Goal: Task Accomplishment & Management: Use online tool/utility

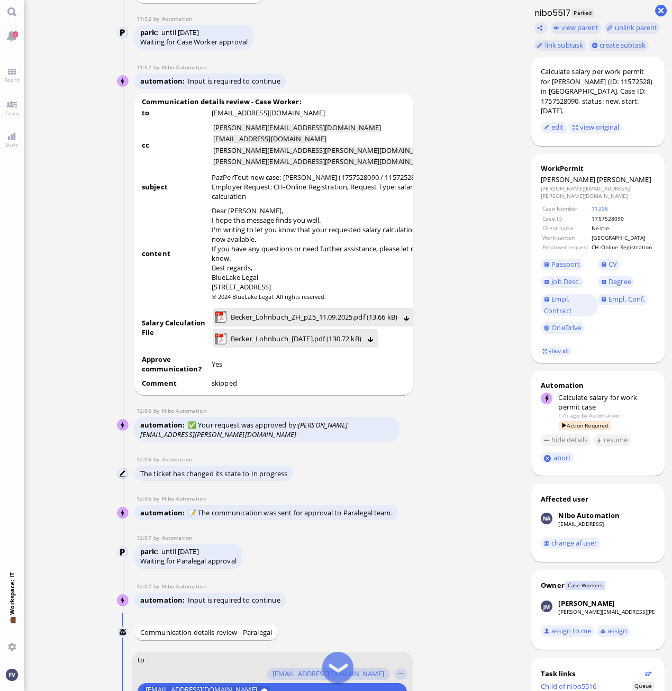
scroll to position [-635, 0]
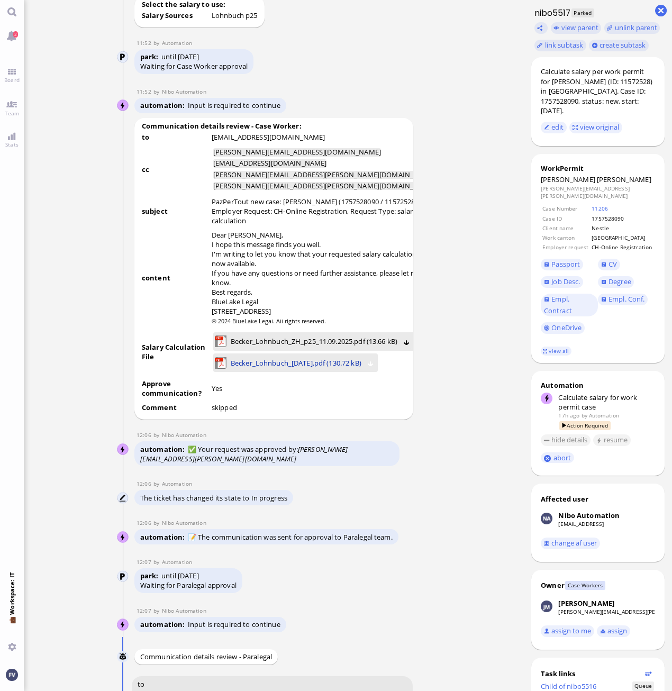
click at [295, 369] on span "Becker_Lohnbuch_[DATE].pdf (130.72 kB)" at bounding box center [296, 363] width 131 height 12
click at [334, 347] on span "Becker_Lohnbuch_ZH_p25_11.09.2025.pdf (13.66 kB)" at bounding box center [314, 342] width 167 height 12
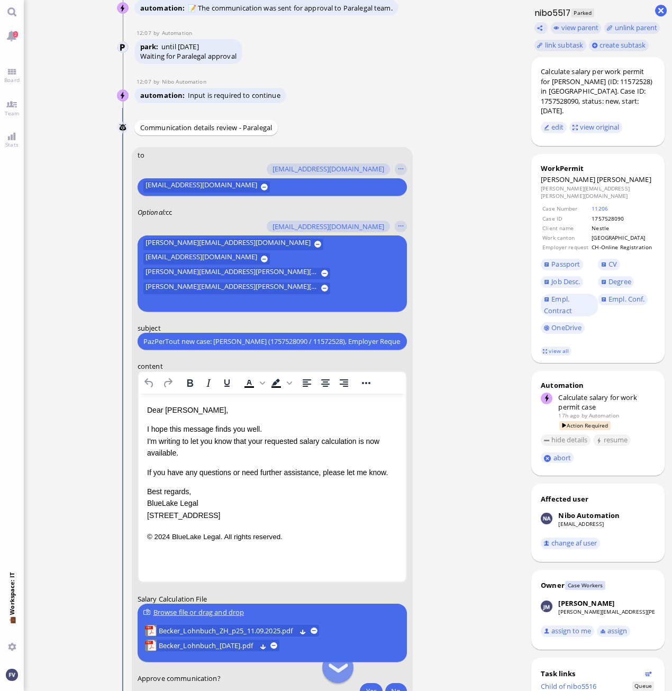
scroll to position [-52, 0]
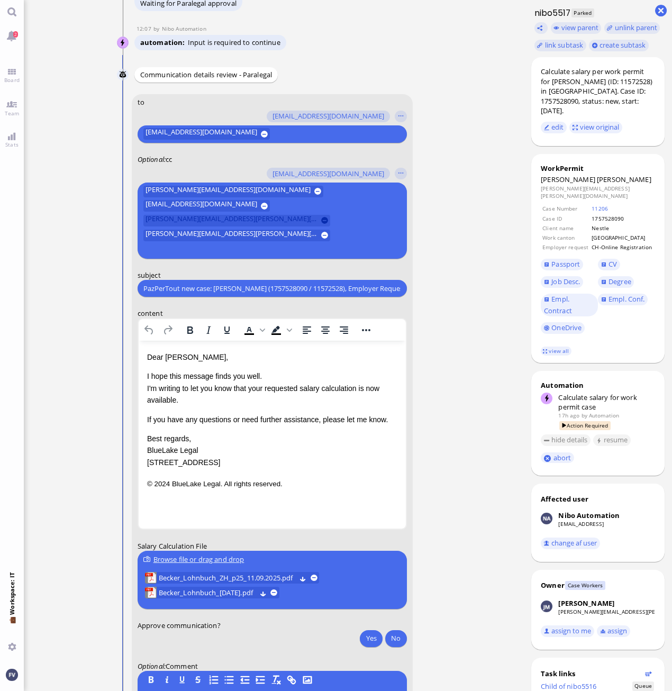
click at [321, 224] on button at bounding box center [324, 220] width 7 height 7
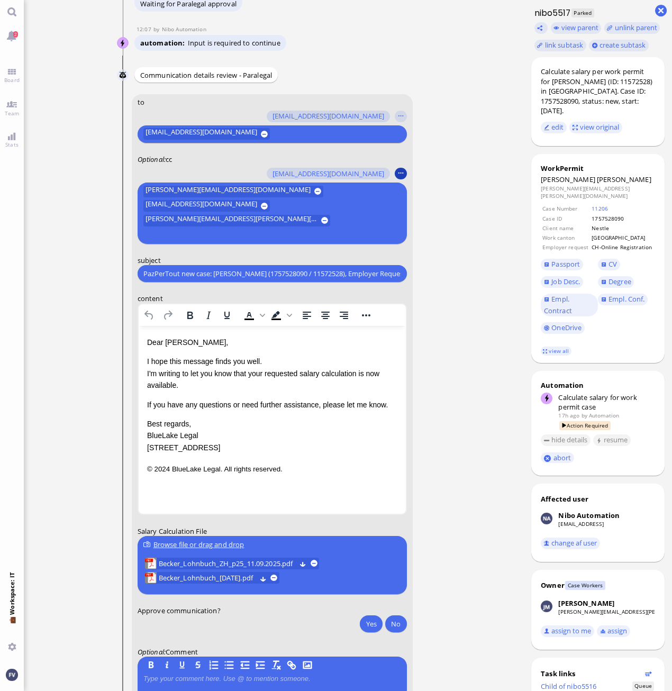
click at [405, 180] on button "button" at bounding box center [401, 174] width 12 height 12
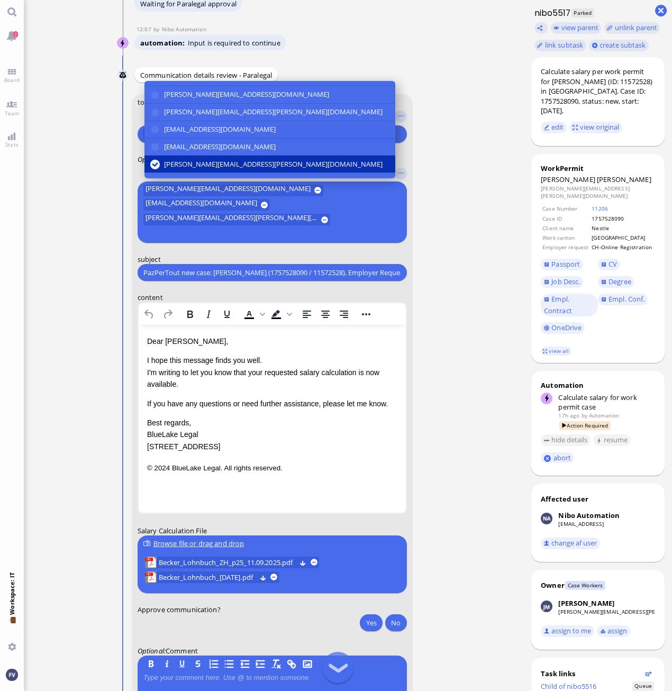
scroll to position [198, 0]
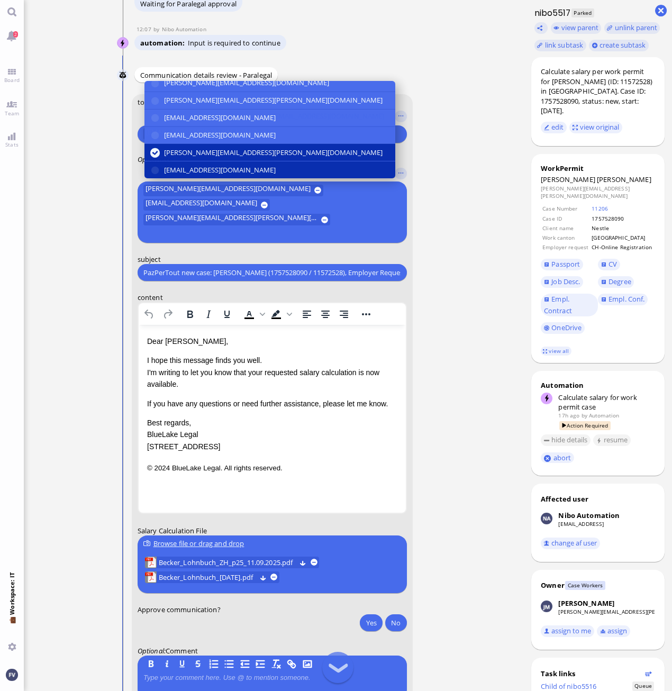
click at [257, 179] on button "[EMAIL_ADDRESS][DOMAIN_NAME]" at bounding box center [269, 170] width 251 height 17
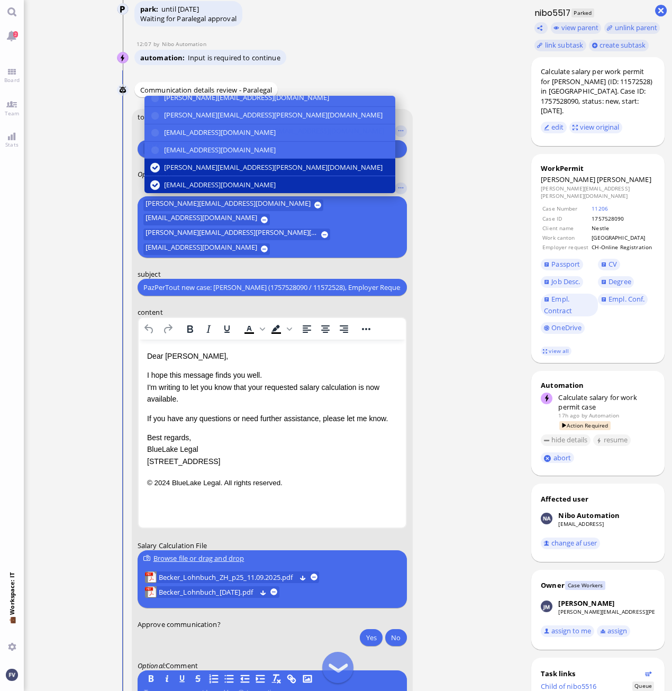
click at [443, 277] on nitautoscroll "[DATE] 20:31 by Automation Automation Calculate eligible salary for work permit…" at bounding box center [273, 345] width 349 height 691
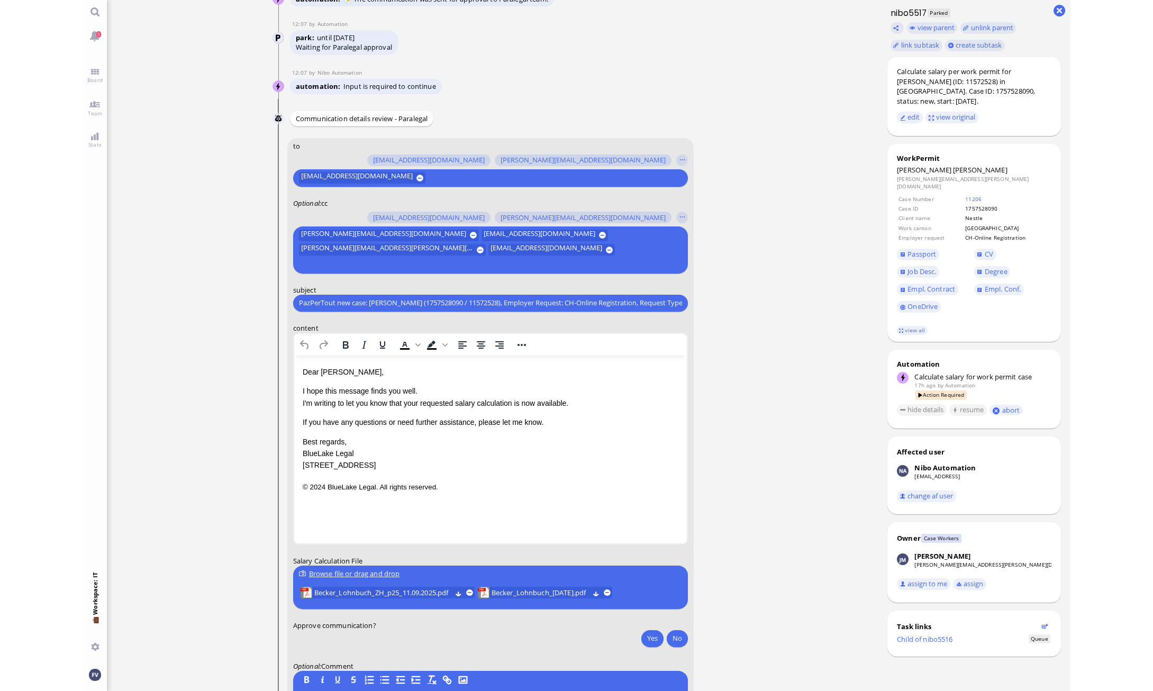
scroll to position [-14, 0]
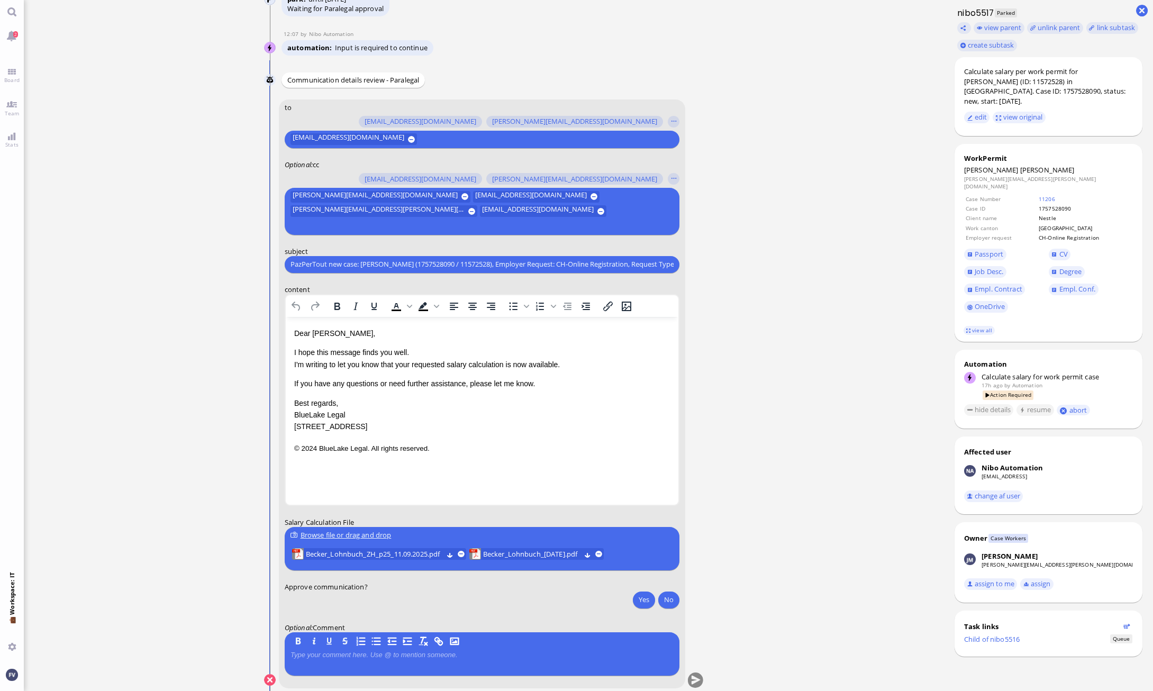
click at [672, 359] on ticket "[DATE] 20:31 by Automation Automation Calculate eligible salary for work permit…" at bounding box center [484, 345] width 920 height 691
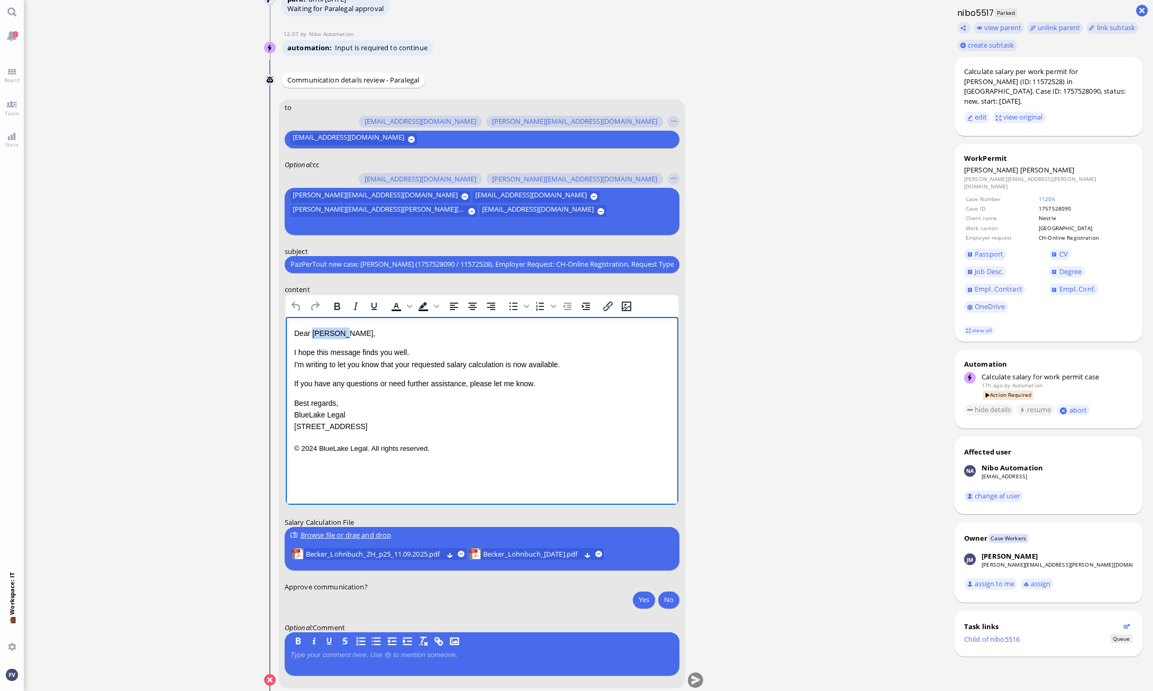
drag, startPoint x: 312, startPoint y: 332, endPoint x: 338, endPoint y: 332, distance: 26.5
click at [338, 332] on p "Dear [PERSON_NAME]," at bounding box center [482, 333] width 376 height 12
click at [358, 334] on p "Dear [PERSON_NAME]," at bounding box center [482, 333] width 376 height 12
click at [556, 378] on p "If you have any questions or need further assistance, please let me know." at bounding box center [482, 383] width 376 height 12
click at [392, 400] on p "Best regards, BlueLake Legal [STREET_ADDRESS]" at bounding box center [482, 414] width 376 height 35
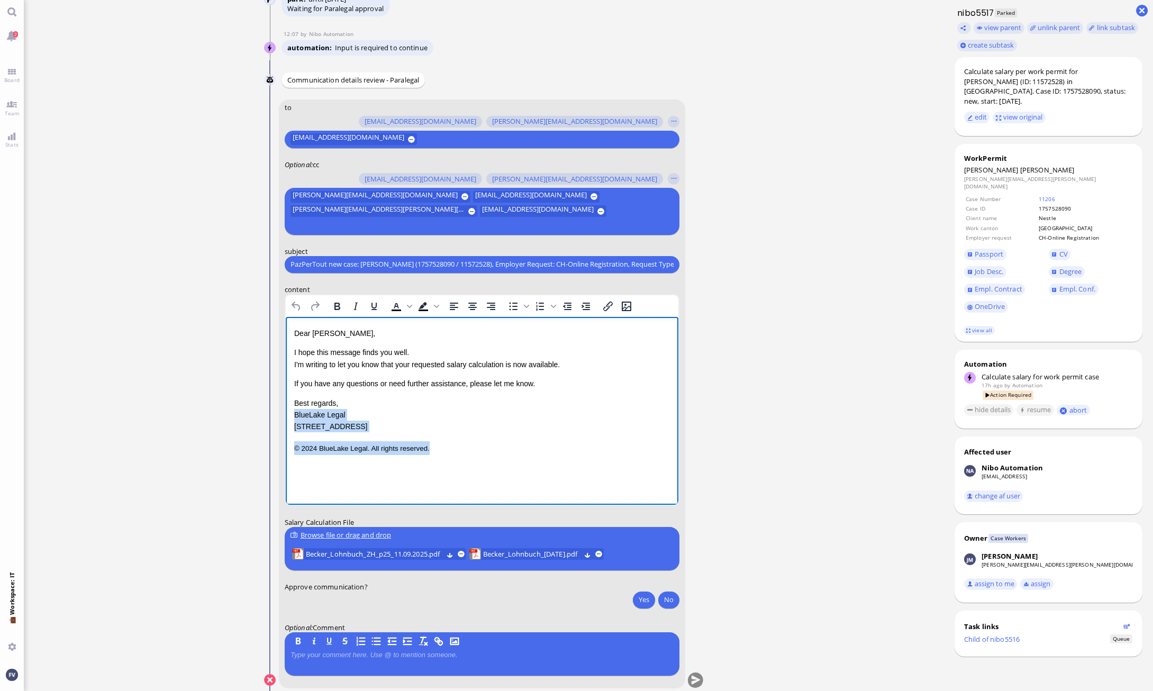
drag, startPoint x: 457, startPoint y: 444, endPoint x: 275, endPoint y: 413, distance: 184.7
click at [285, 413] on html "Dear [PERSON_NAME], I hope this message finds you well. I'm writing to let you …" at bounding box center [481, 390] width 393 height 148
drag, startPoint x: 400, startPoint y: 365, endPoint x: 412, endPoint y: 363, distance: 12.9
click at [412, 363] on p "I hope this message finds you well. I'm writing to let you know that your reque…" at bounding box center [482, 358] width 376 height 24
drag, startPoint x: 504, startPoint y: 361, endPoint x: 542, endPoint y: 372, distance: 40.1
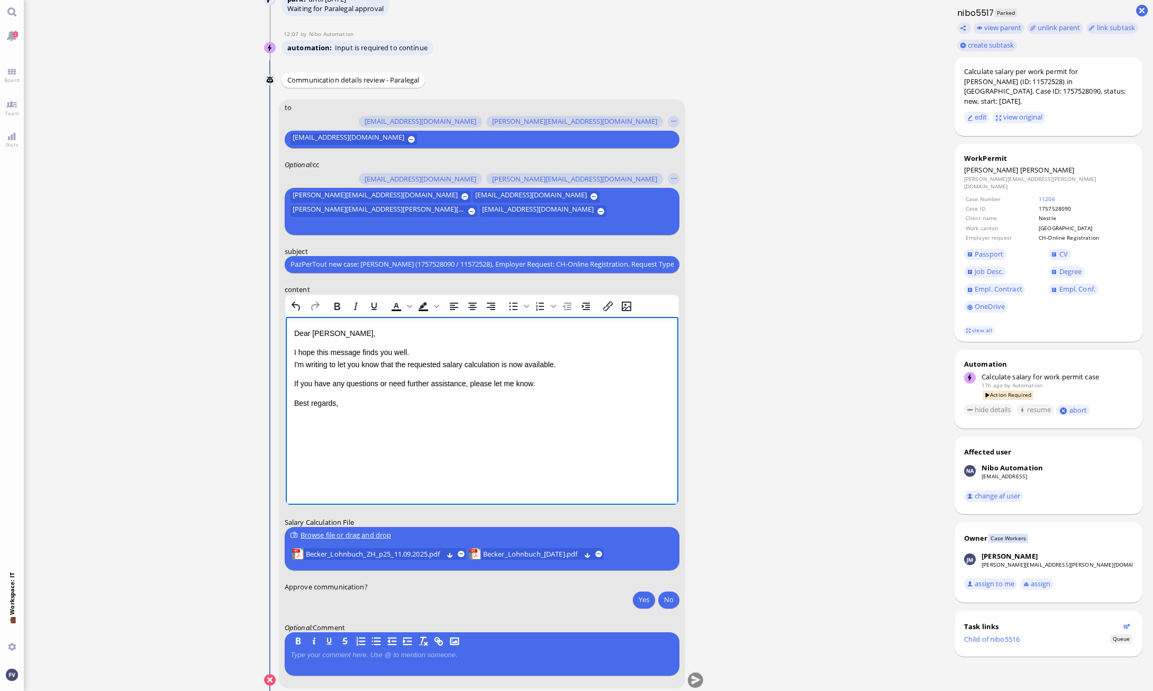
click at [504, 361] on p "I hope this message finds you well. I'm writing to let you know that the reques…" at bounding box center [482, 358] width 376 height 24
click at [377, 410] on html "Dear [PERSON_NAME], I hope this message finds you well. I'm writing to let you …" at bounding box center [481, 367] width 393 height 103
click at [367, 555] on span "Becker_Lohnbuch_ZH_p25_11.09.2025.pdf" at bounding box center [373, 554] width 137 height 12
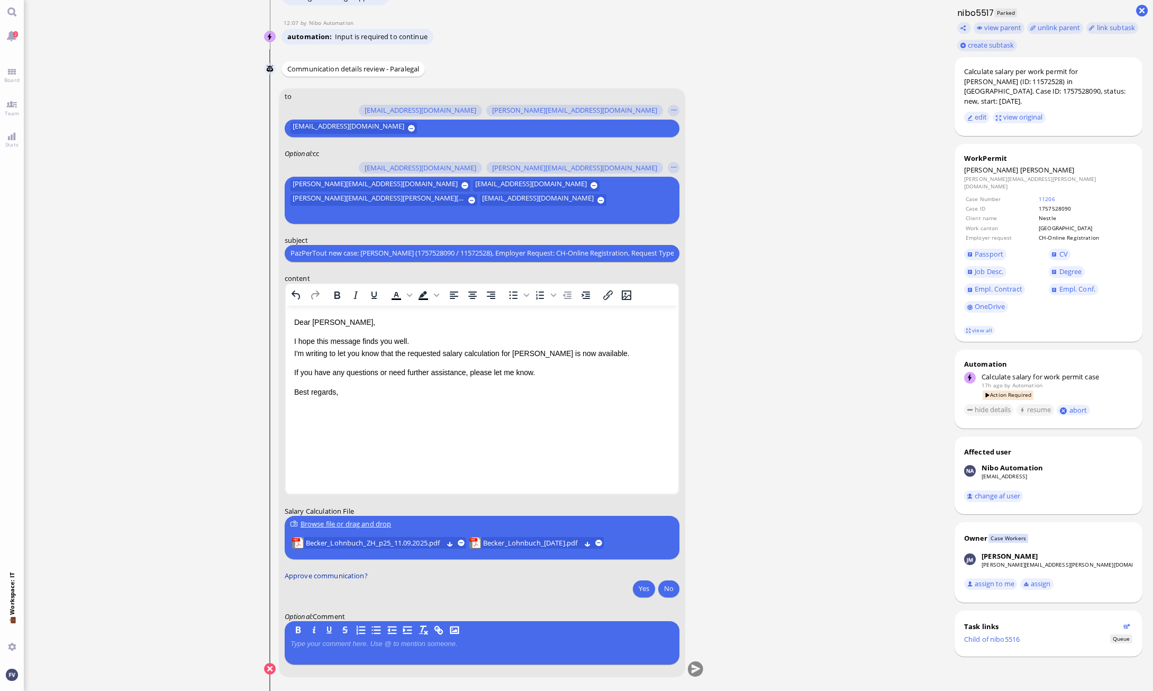
scroll to position [0, 0]
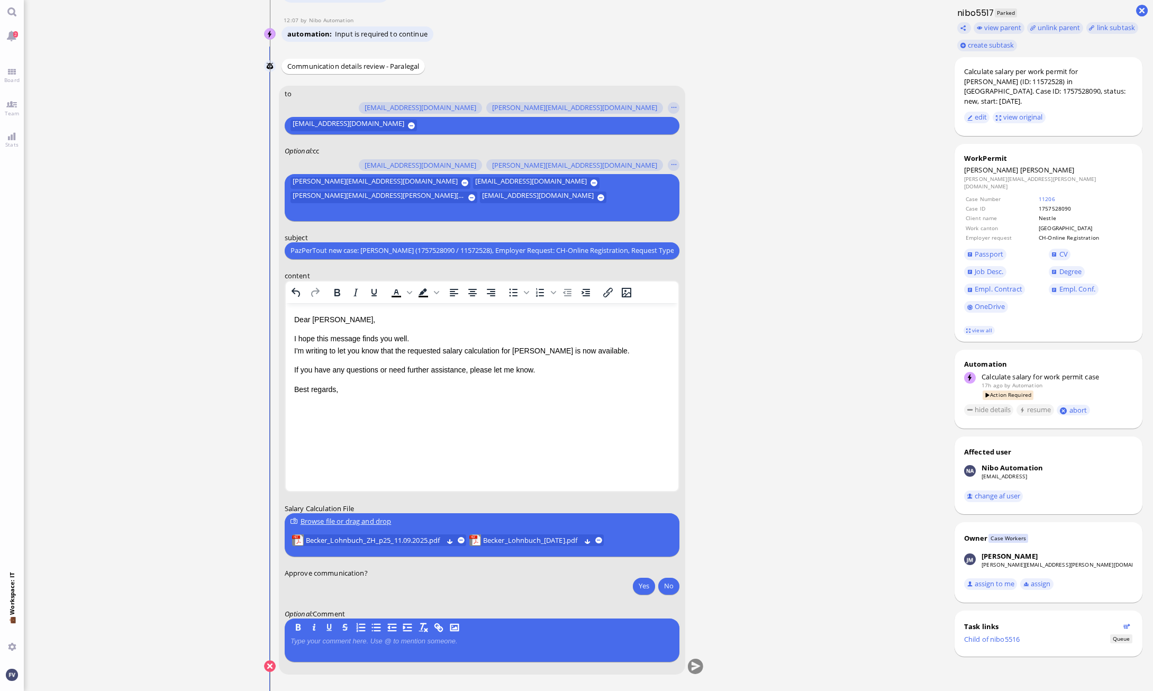
click at [551, 405] on html "Dear [PERSON_NAME], I hope this message finds you well. I'm writing to let you …" at bounding box center [481, 354] width 393 height 103
click at [646, 582] on button "Yes" at bounding box center [644, 585] width 22 height 17
click at [576, 596] on runbook-parameter-input "Yes No" at bounding box center [482, 587] width 395 height 20
click at [586, 633] on div "B I U S" at bounding box center [482, 641] width 383 height 38
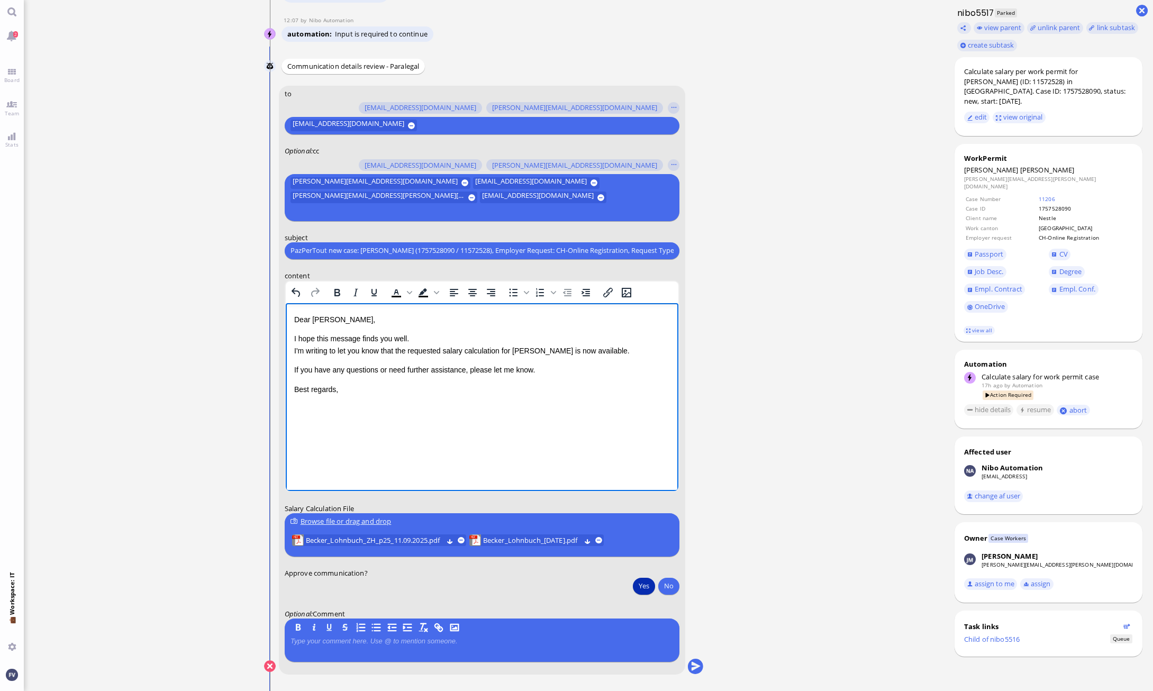
click at [355, 388] on p "Best regards," at bounding box center [482, 389] width 376 height 12
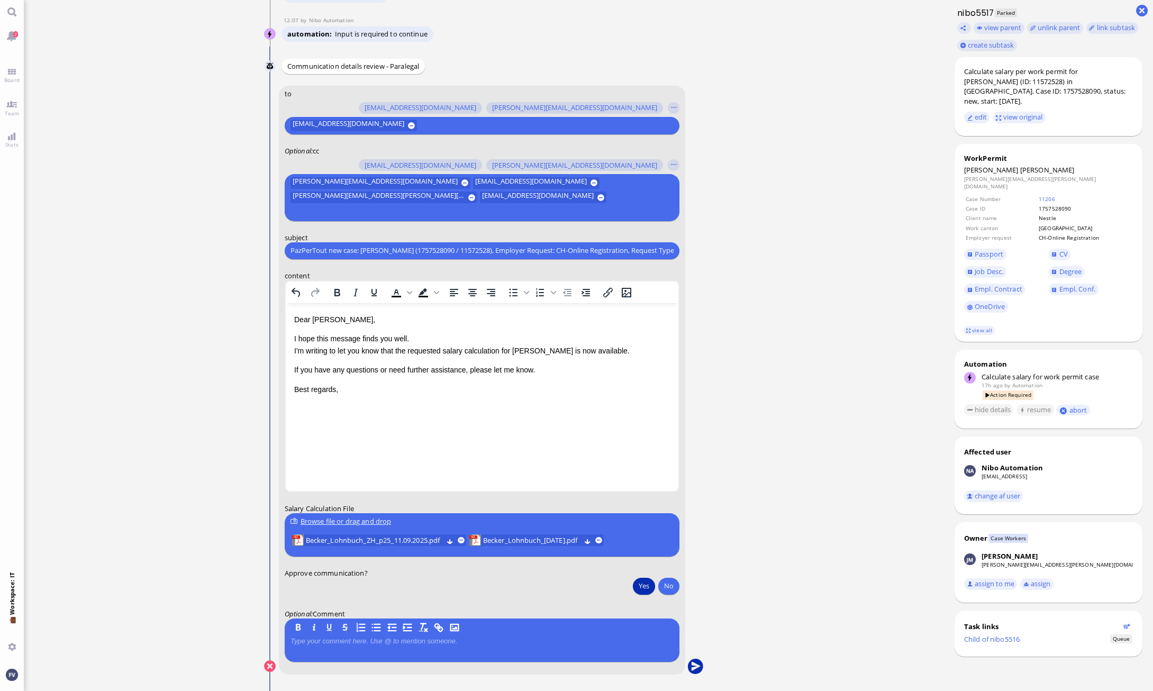
click at [672, 665] on button "submit" at bounding box center [695, 667] width 16 height 16
click at [151, 566] on ticket "[DATE] 20:31 by Automation Automation Calculate eligible salary for work permit…" at bounding box center [484, 345] width 920 height 691
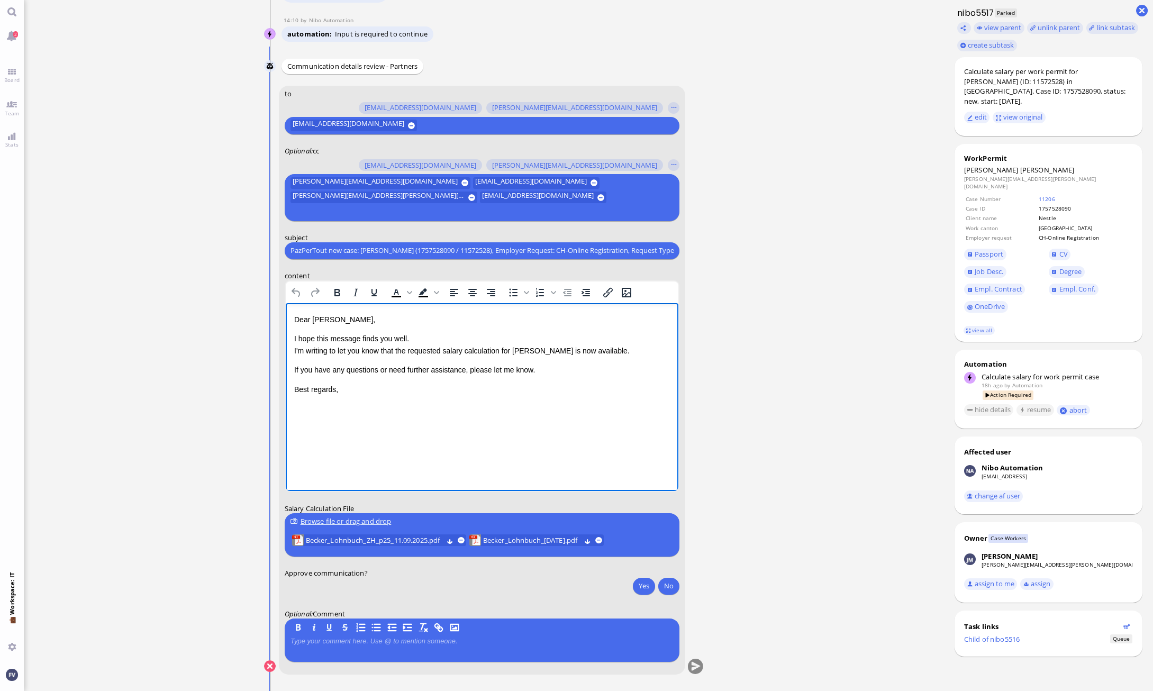
click at [482, 405] on html "Dear [PERSON_NAME], I hope this message finds you well. I'm writing to let you …" at bounding box center [481, 354] width 393 height 103
